Goal: Transaction & Acquisition: Obtain resource

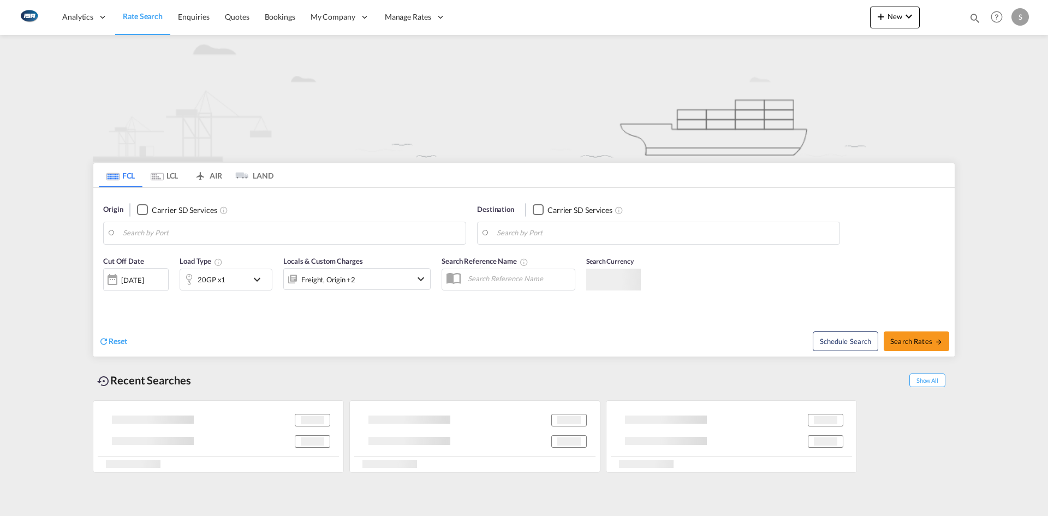
type input "[GEOGRAPHIC_DATA], [GEOGRAPHIC_DATA]"
type input "Jeddah, SAJED"
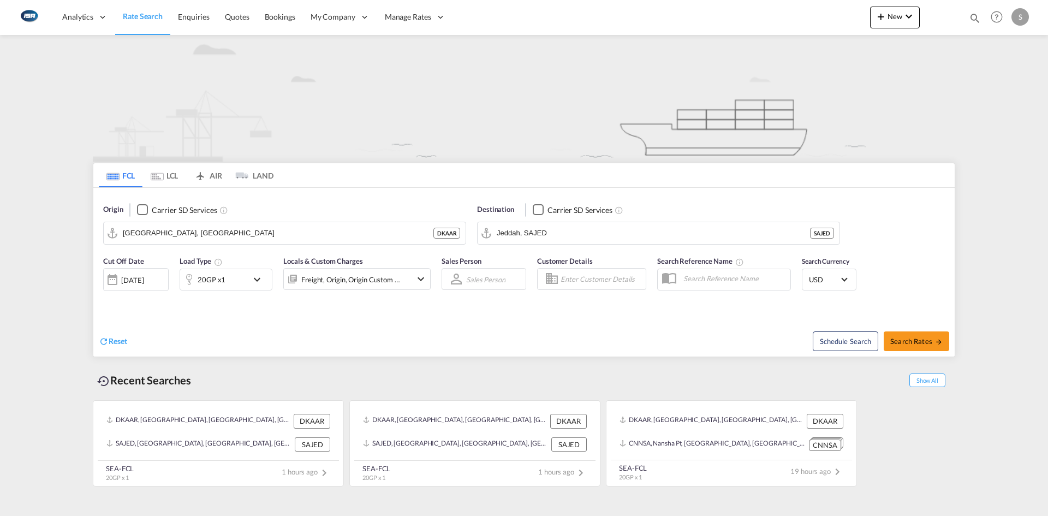
click at [172, 181] on md-tab-item "LCL" at bounding box center [165, 175] width 44 height 24
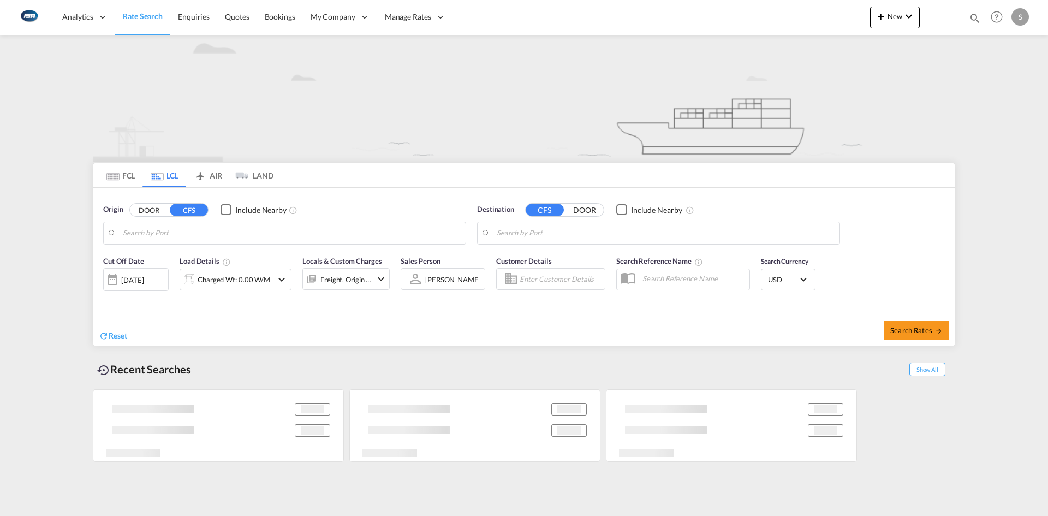
type input "DK-8000, [GEOGRAPHIC_DATA]"
type input "[GEOGRAPHIC_DATA], SGSIN"
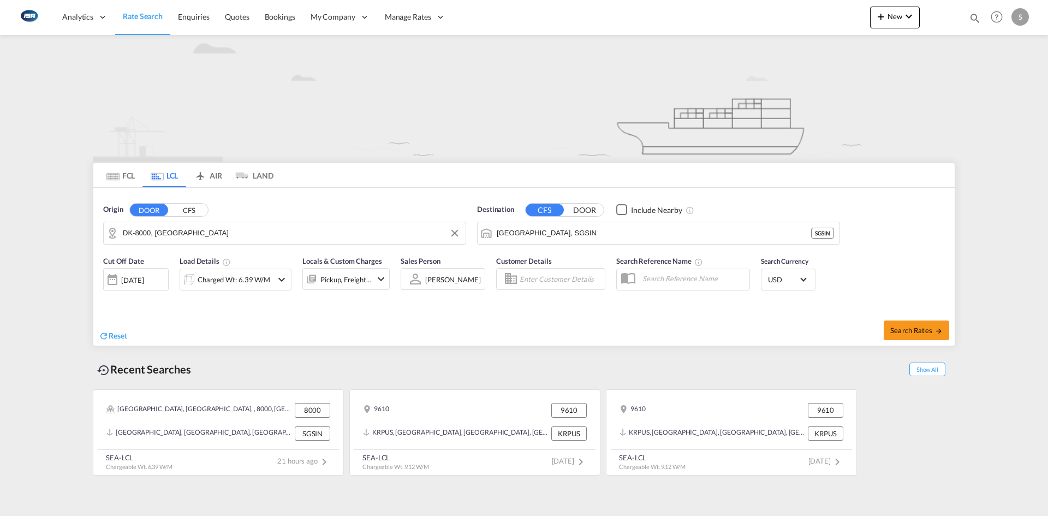
click at [187, 229] on input "DK-8000, [GEOGRAPHIC_DATA]" at bounding box center [291, 233] width 337 height 16
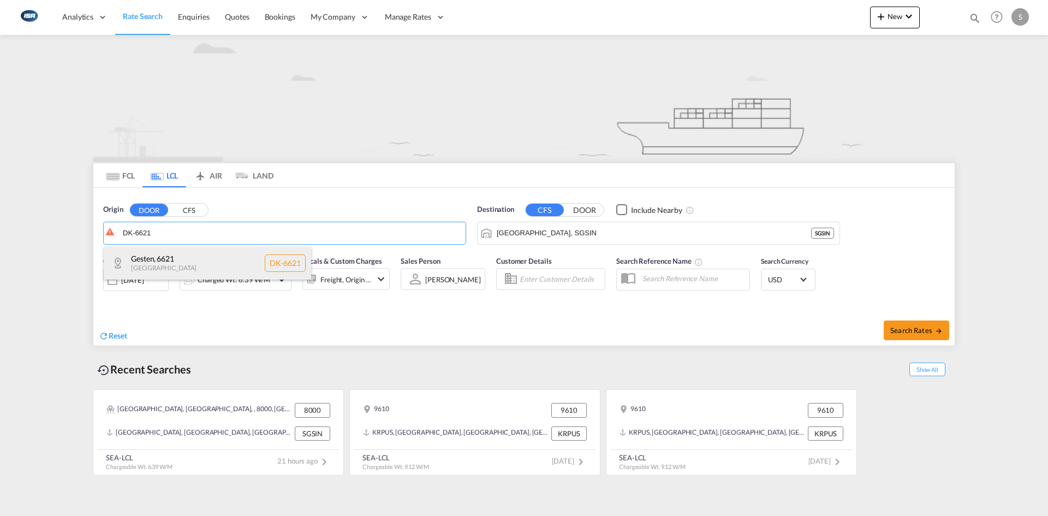
click at [189, 256] on div "Gesten , 6621 [GEOGRAPHIC_DATA] [GEOGRAPHIC_DATA]-6621" at bounding box center [208, 263] width 208 height 33
type input "DK-6621, Gesten"
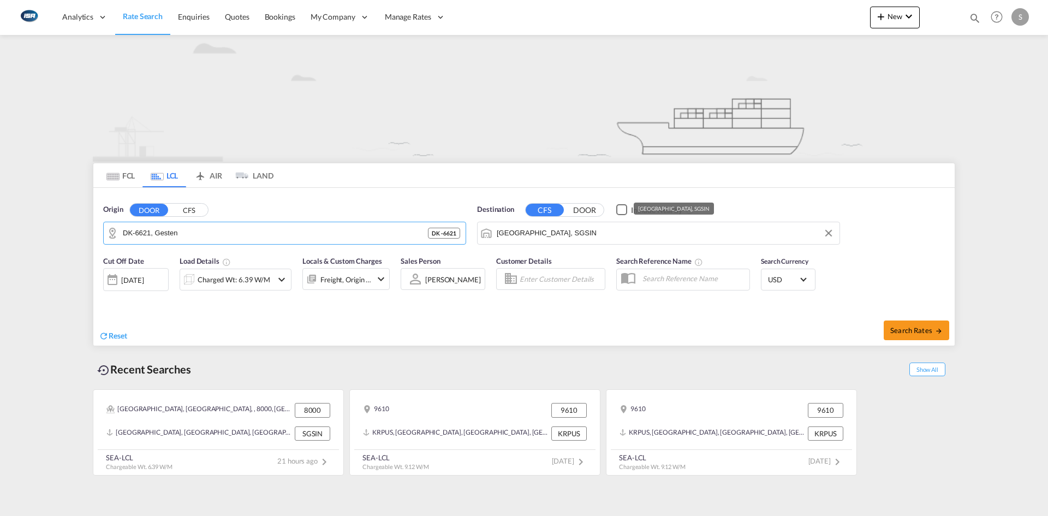
click at [567, 234] on input "[GEOGRAPHIC_DATA], SGSIN" at bounding box center [665, 233] width 337 height 16
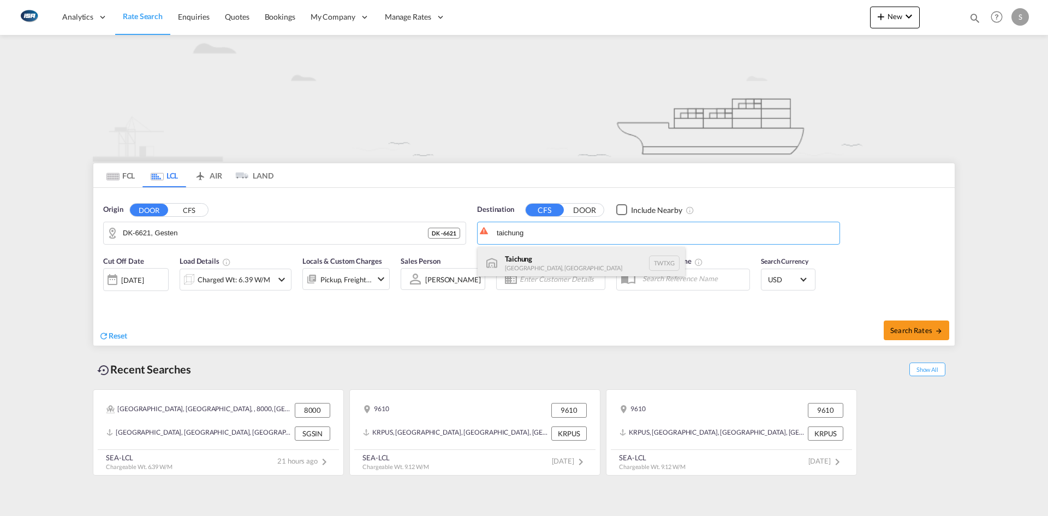
click at [568, 250] on div "Taichung [GEOGRAPHIC_DATA], [GEOGRAPHIC_DATA] TWTXG" at bounding box center [582, 263] width 208 height 33
type input "Taichung, TWTXG"
click at [285, 286] on div "Charged Wt: 6.39 W/M" at bounding box center [236, 280] width 112 height 22
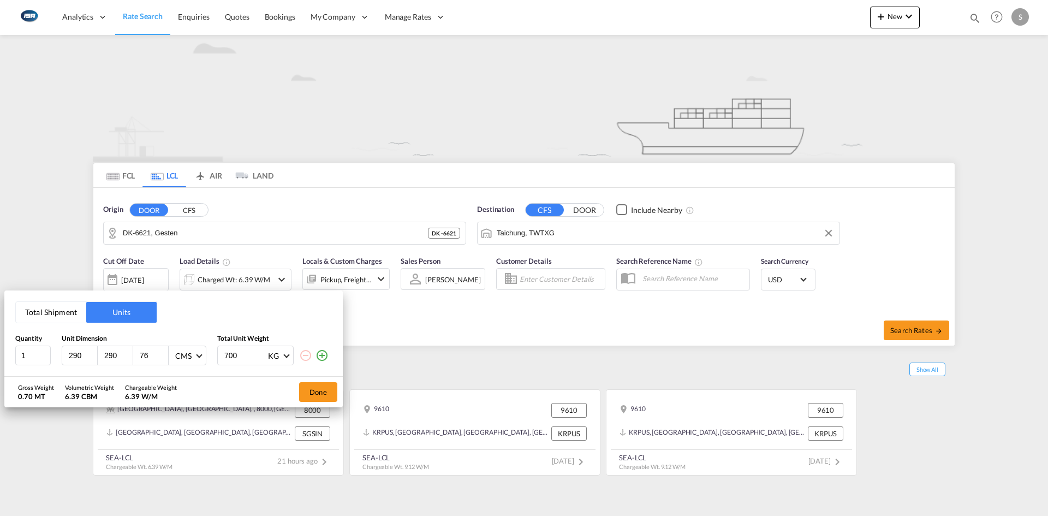
drag, startPoint x: 80, startPoint y: 354, endPoint x: 62, endPoint y: 357, distance: 18.2
click at [62, 357] on div "290" at bounding box center [79, 355] width 35 height 19
type input "110"
type input "85"
type input "110"
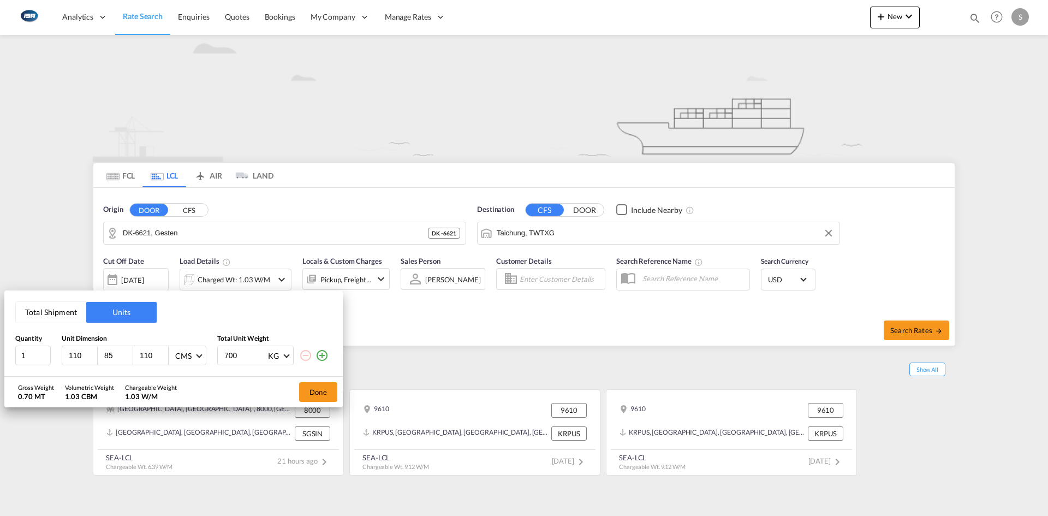
drag, startPoint x: 236, startPoint y: 355, endPoint x: 189, endPoint y: 359, distance: 47.1
click at [189, 359] on div "1 110 85 110 CMS CMS Inches 700 KG KG LB" at bounding box center [173, 356] width 317 height 20
type input "486"
click at [315, 390] on button "Done" at bounding box center [318, 392] width 38 height 20
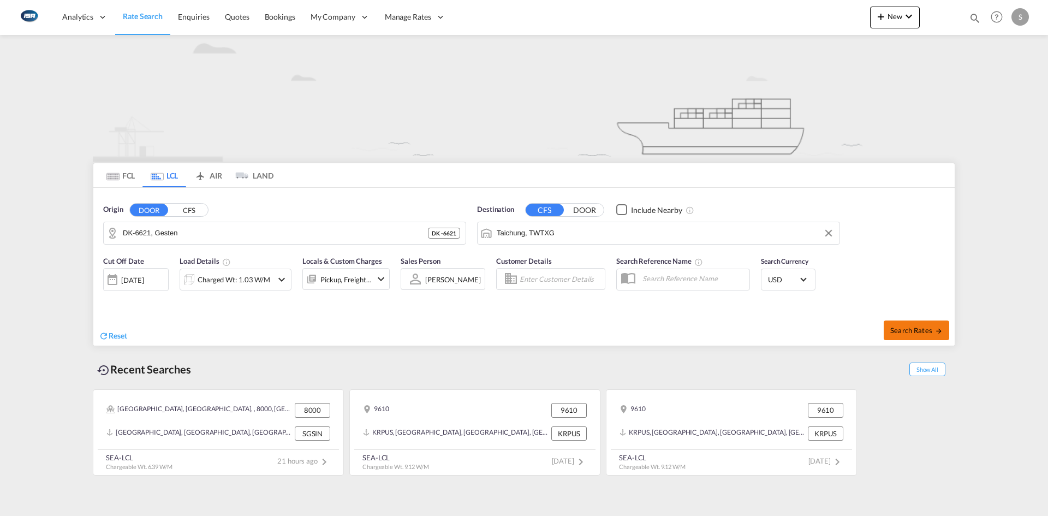
click at [912, 330] on span "Search Rates" at bounding box center [917, 330] width 52 height 9
type input "6621 to TWTXG / [DATE]"
